Goal: Find specific page/section: Find specific page/section

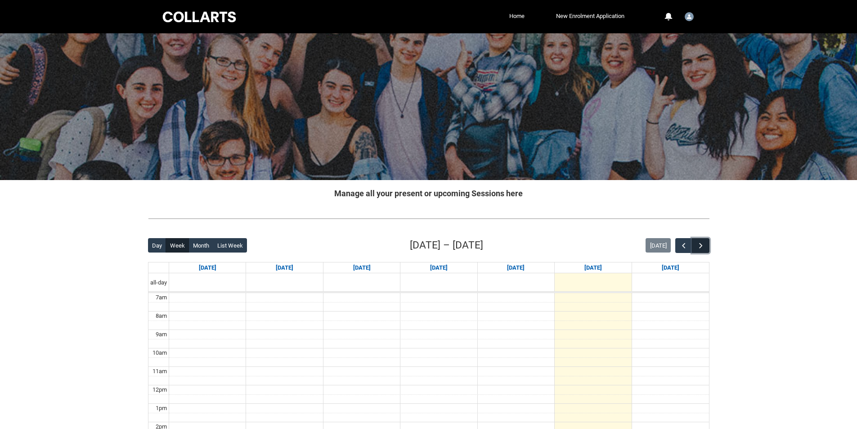
click at [706, 245] on button "button" at bounding box center [700, 245] width 17 height 15
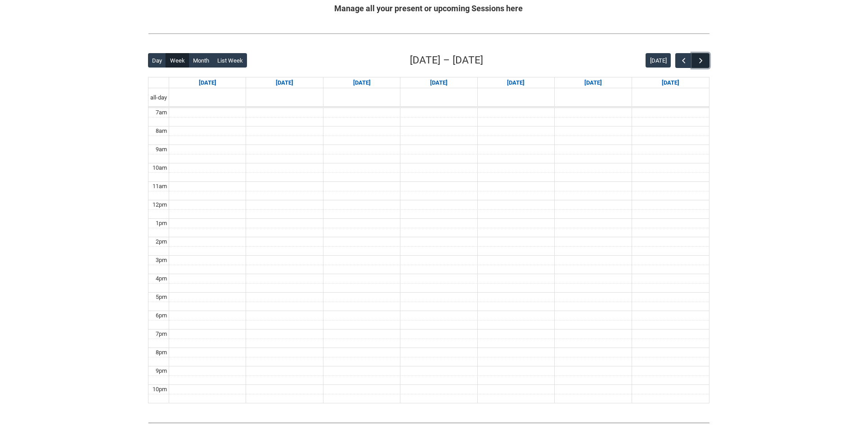
scroll to position [185, 0]
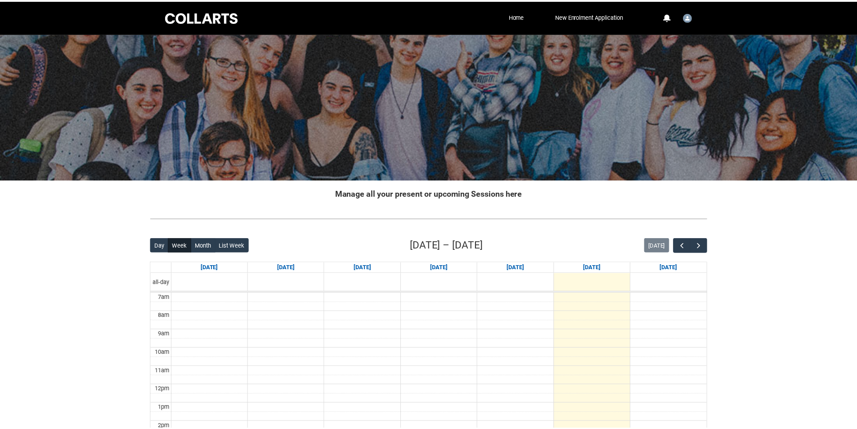
scroll to position [185, 0]
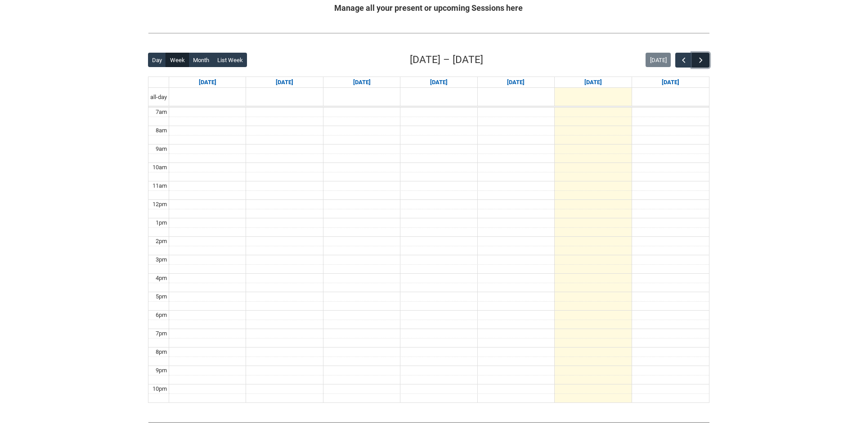
click at [702, 57] on span "button" at bounding box center [700, 60] width 9 height 9
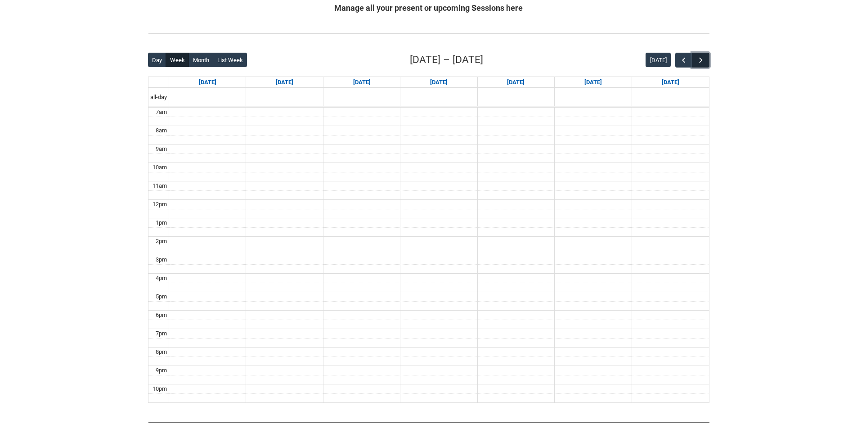
click at [702, 57] on span "button" at bounding box center [700, 60] width 9 height 9
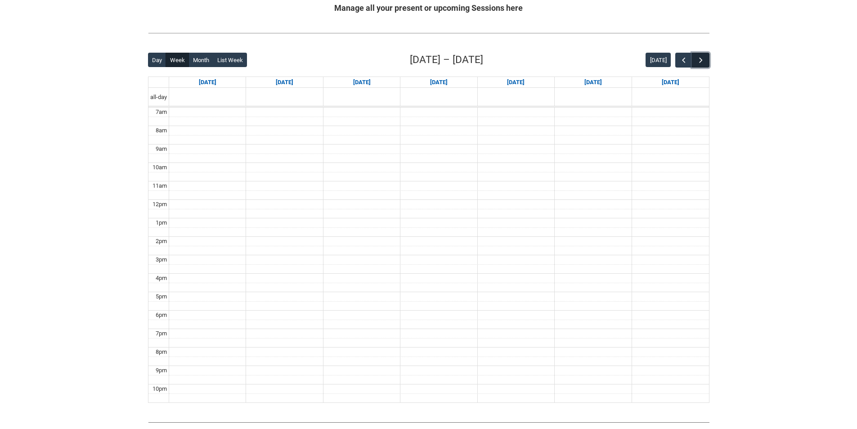
click at [702, 57] on span "button" at bounding box center [700, 60] width 9 height 9
